Goal: Information Seeking & Learning: Learn about a topic

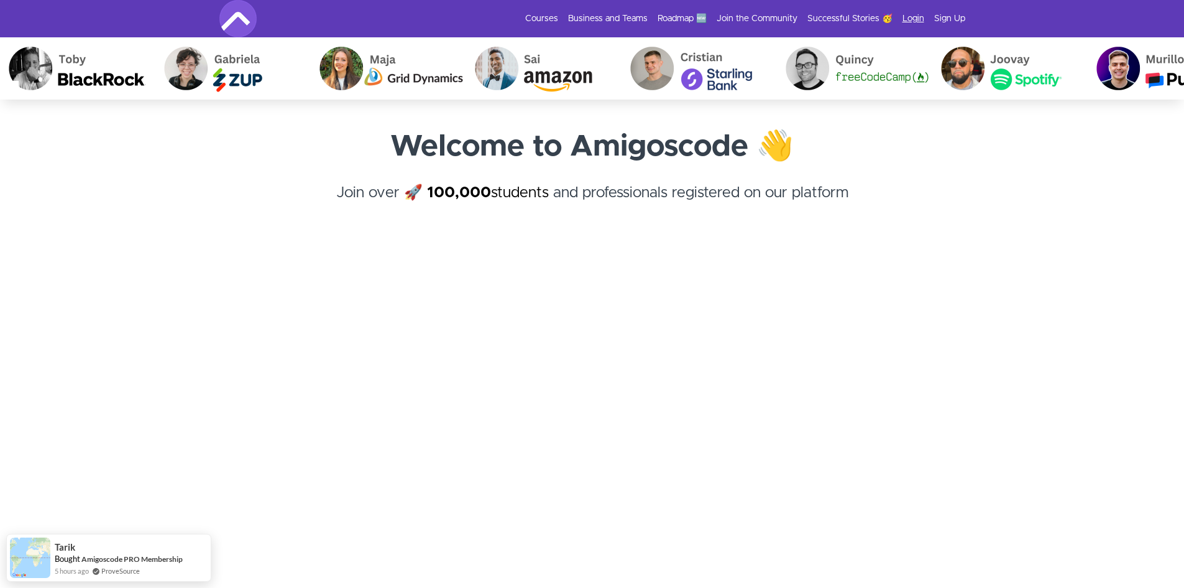
click at [915, 19] on link "Login" at bounding box center [914, 18] width 22 height 12
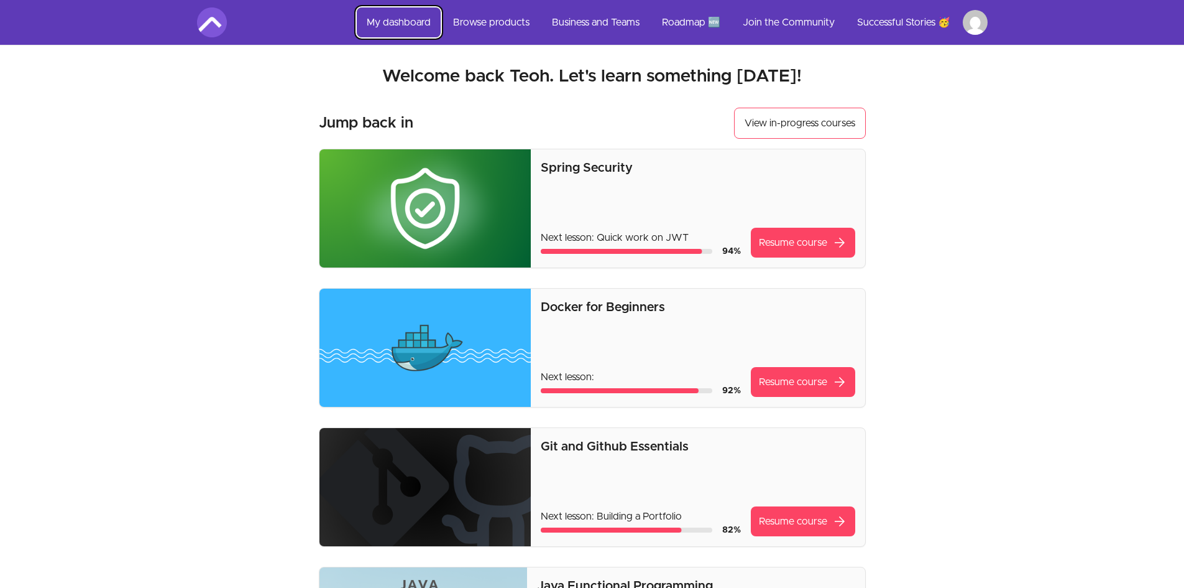
click at [389, 21] on link "My dashboard" at bounding box center [399, 22] width 84 height 30
click at [494, 18] on link "Browse products" at bounding box center [491, 22] width 96 height 30
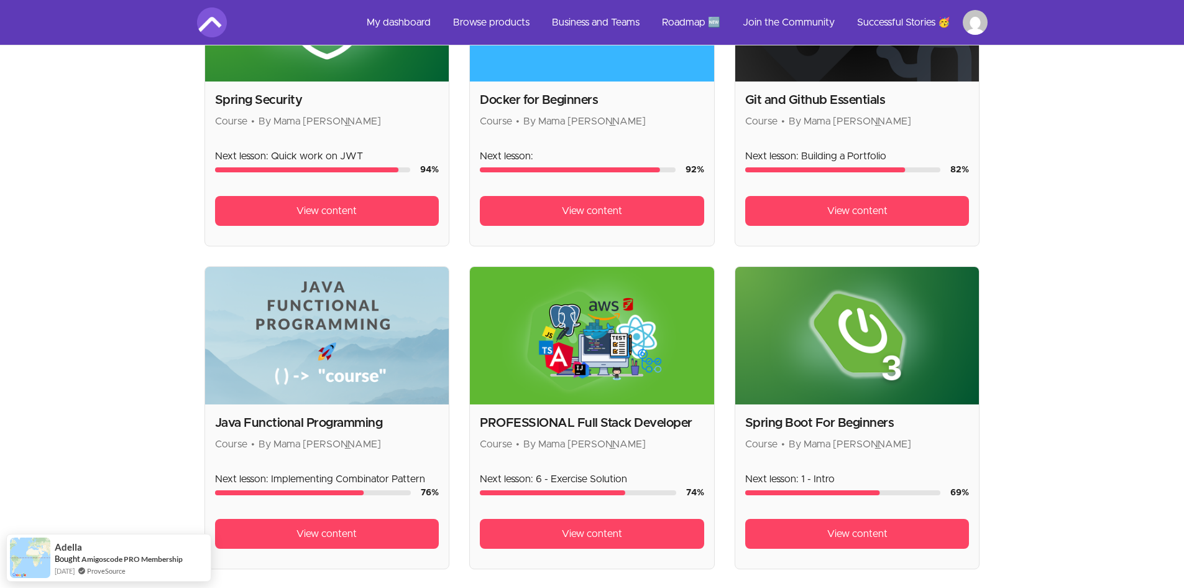
scroll to position [373, 0]
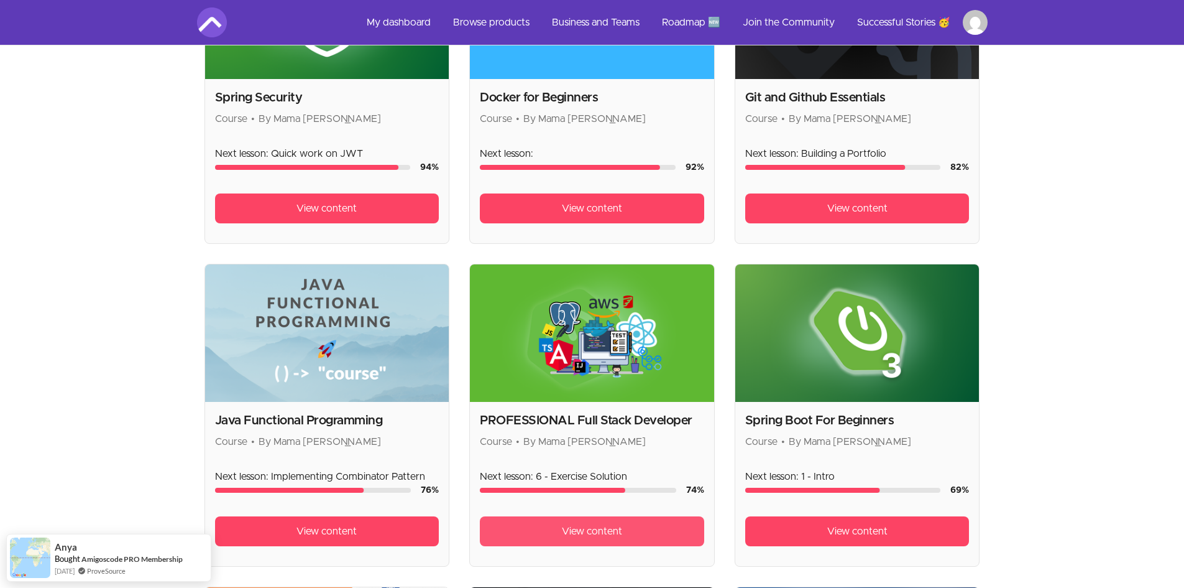
click at [589, 534] on span "View content" at bounding box center [592, 530] width 60 height 15
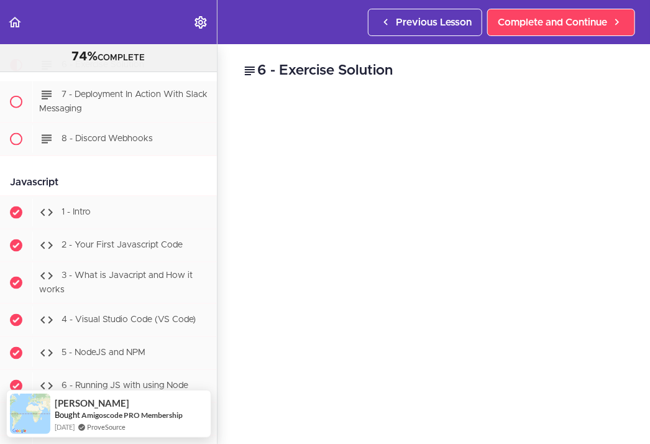
scroll to position [11916, 0]
